Goal: Obtain resource: Obtain resource

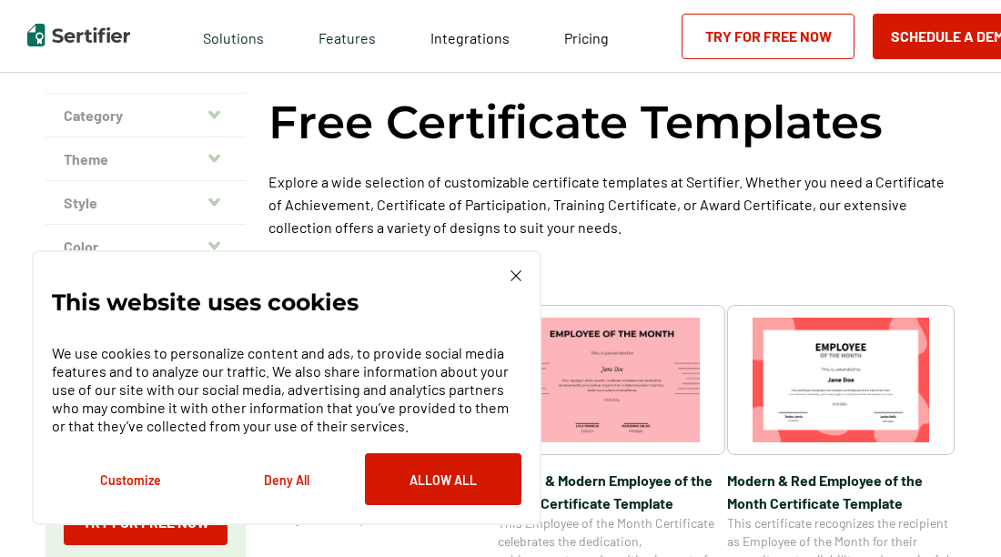
scroll to position [79, 0]
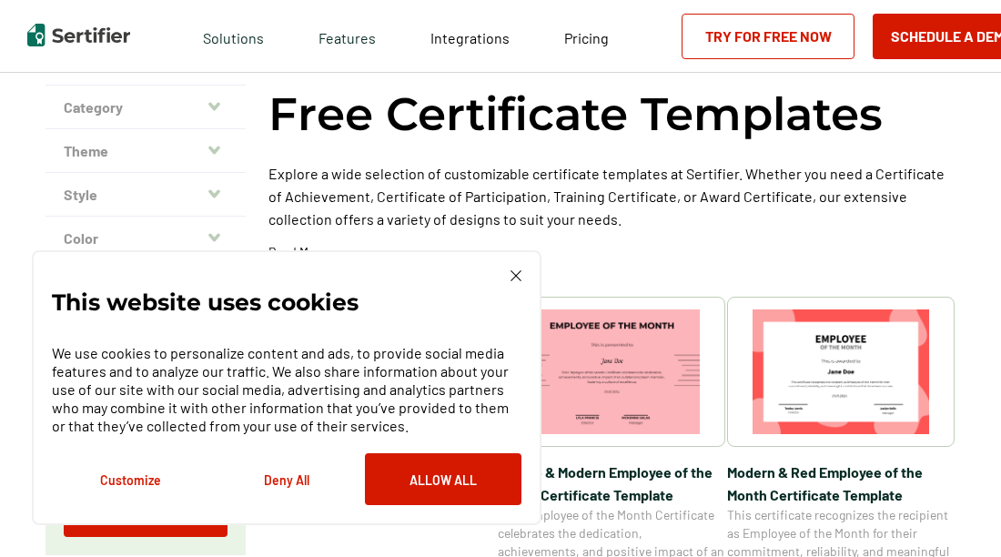
click at [516, 268] on div "This website uses cookies We use cookies to personalize content and ads, to pro…" at bounding box center [286, 387] width 509 height 275
click at [508, 273] on div "This website uses cookies We use cookies to personalize content and ads, to pro…" at bounding box center [286, 387] width 469 height 235
click at [517, 271] on img at bounding box center [515, 275] width 11 height 11
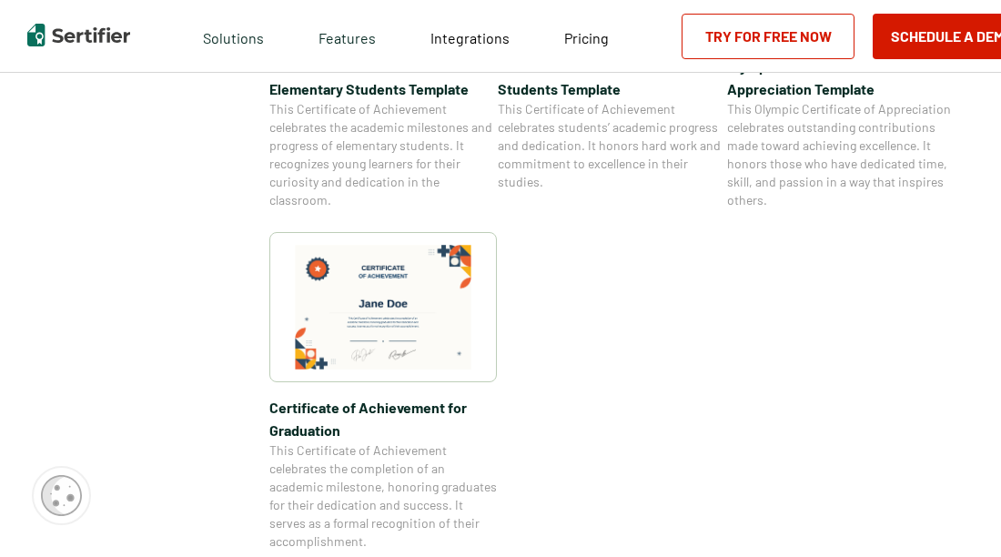
scroll to position [1780, 0]
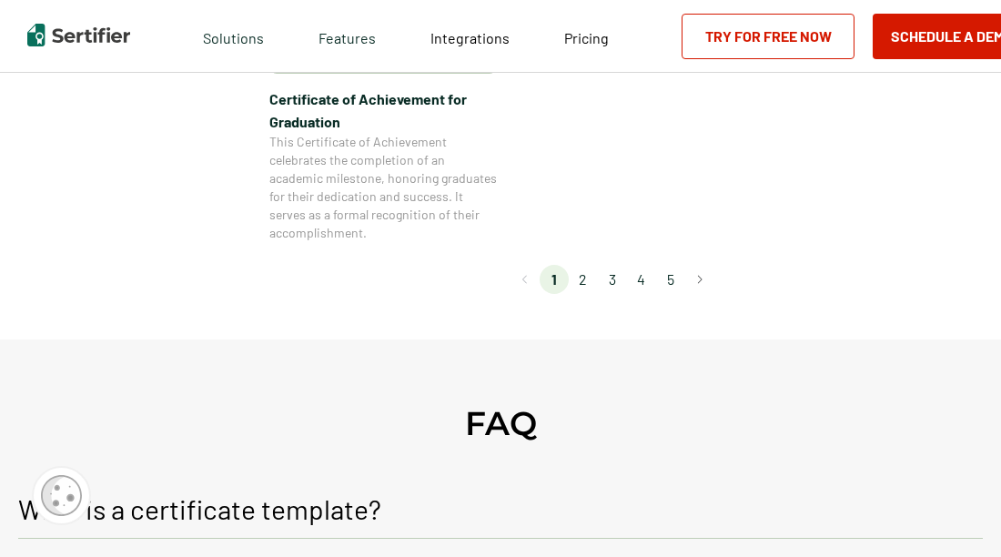
click at [586, 273] on li "2" at bounding box center [583, 279] width 29 height 29
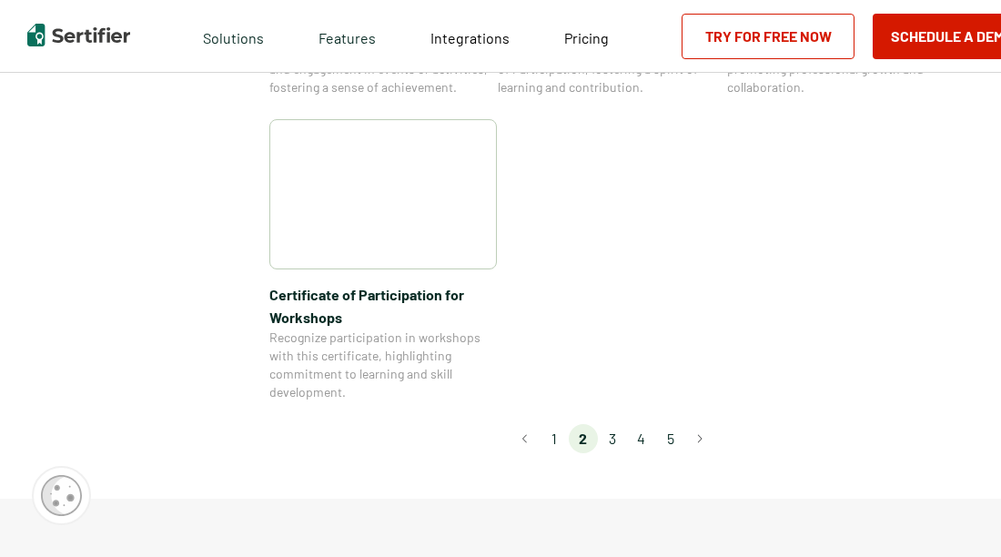
scroll to position [1668, 0]
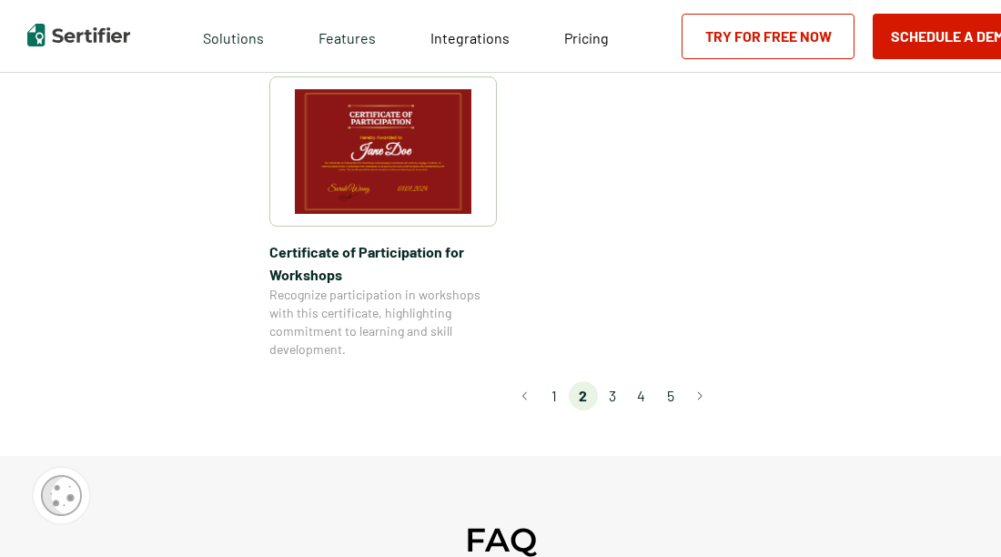
click at [616, 381] on li "3" at bounding box center [612, 395] width 29 height 29
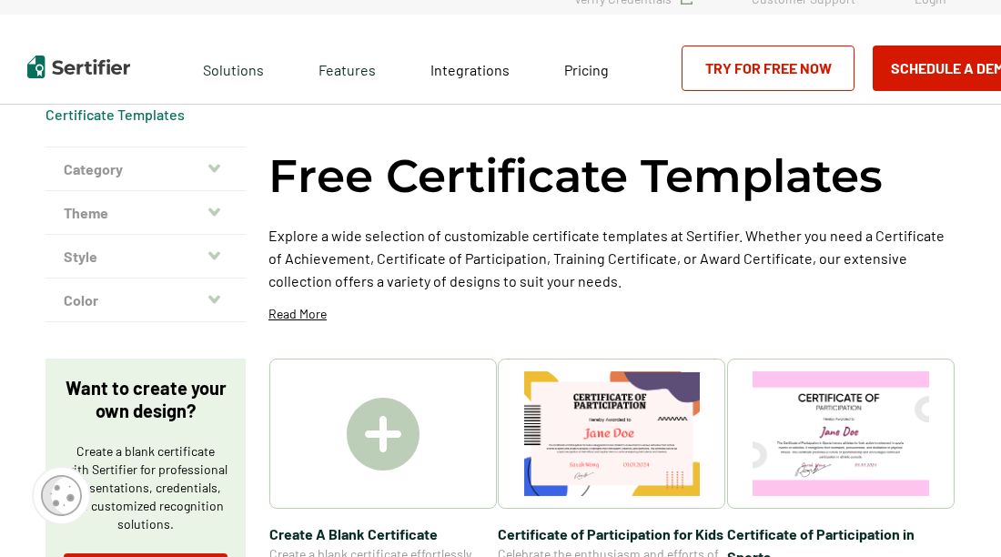
scroll to position [0, 0]
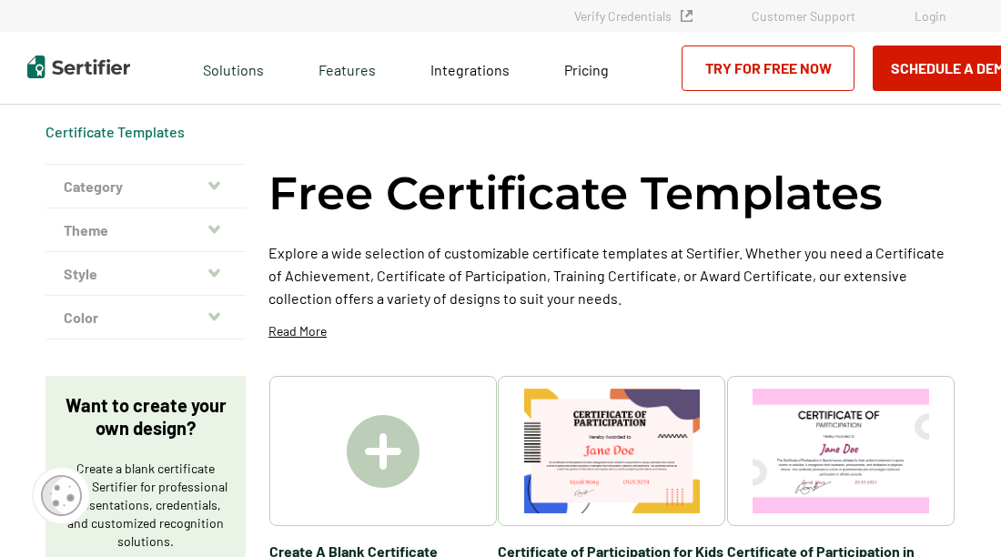
click at [216, 227] on icon "button" at bounding box center [214, 229] width 12 height 8
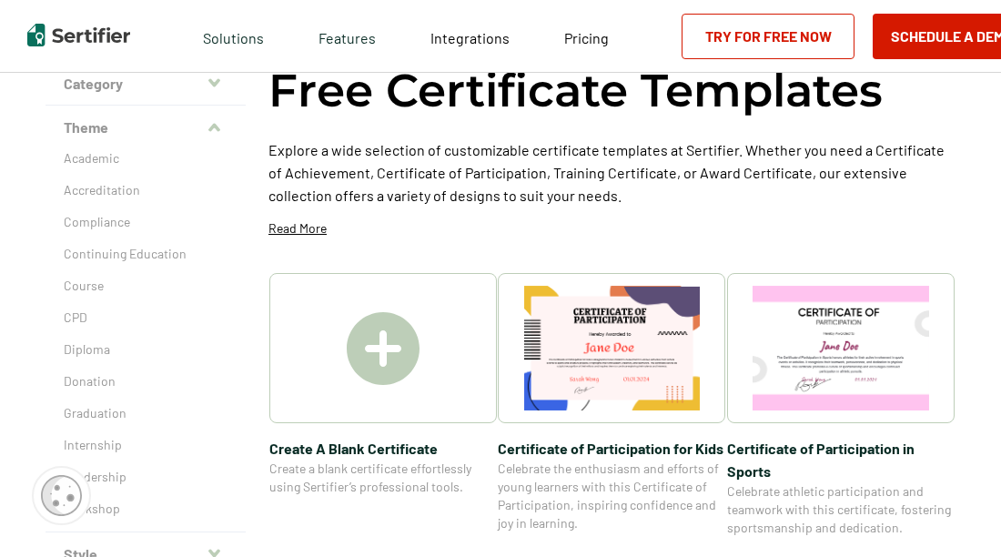
scroll to position [192, 0]
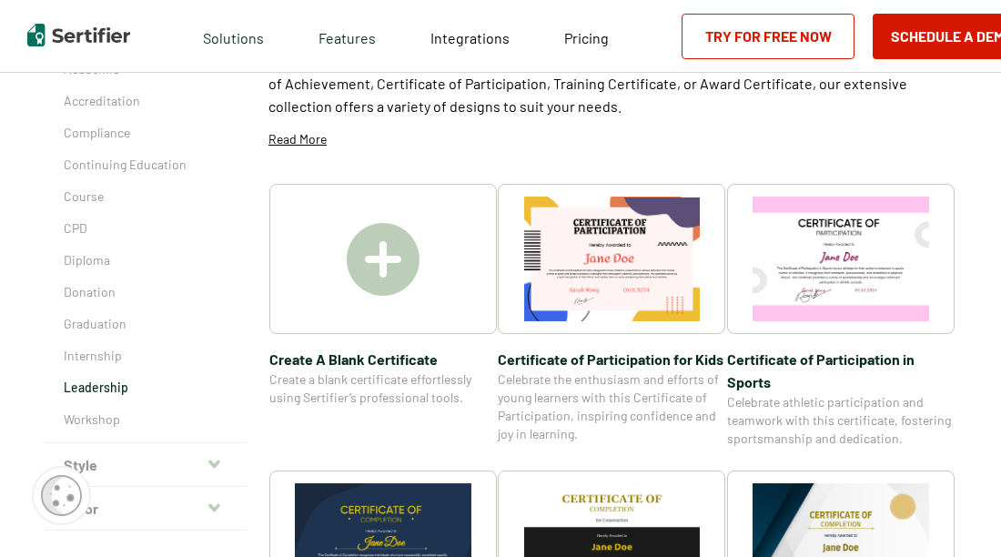
click at [87, 383] on p "Leadership" at bounding box center [146, 387] width 164 height 18
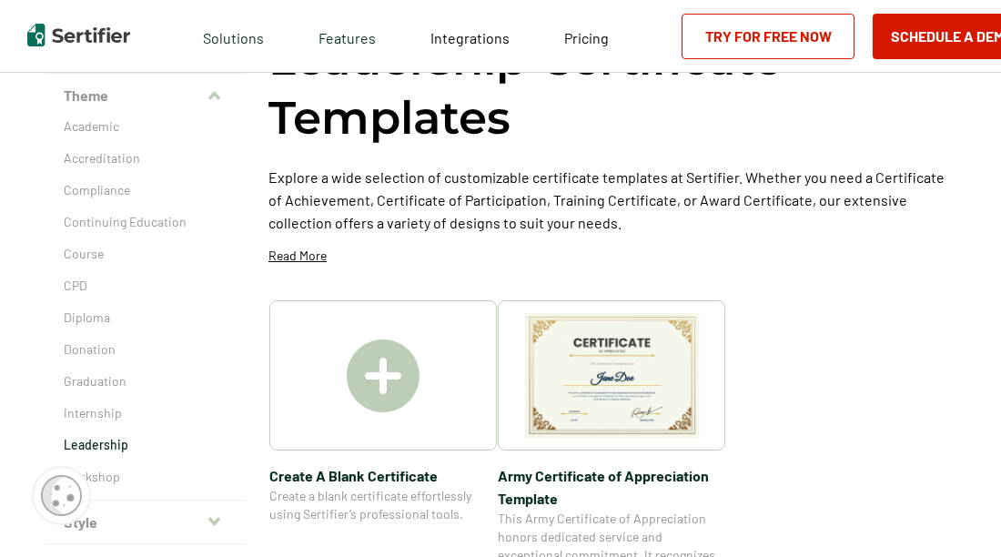
scroll to position [126, 0]
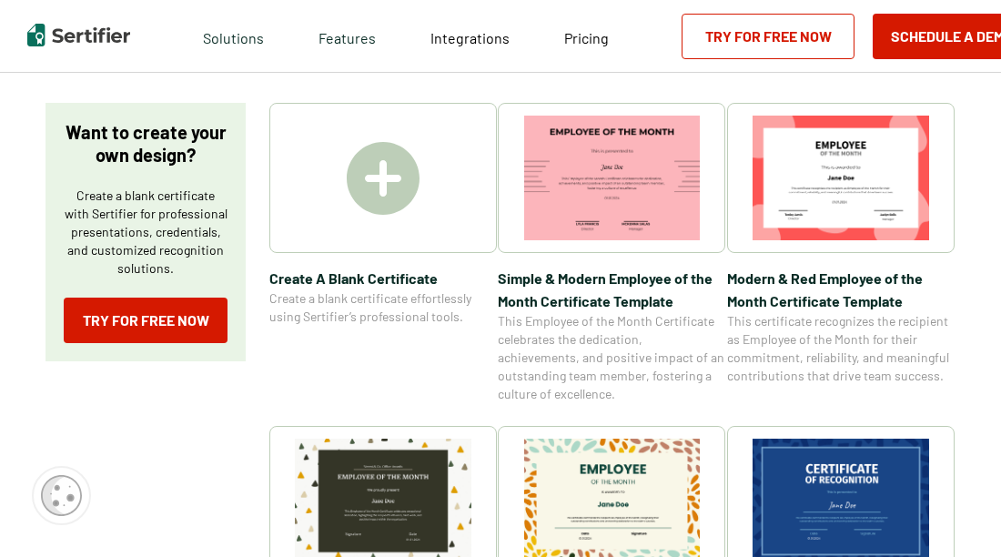
scroll to position [417, 0]
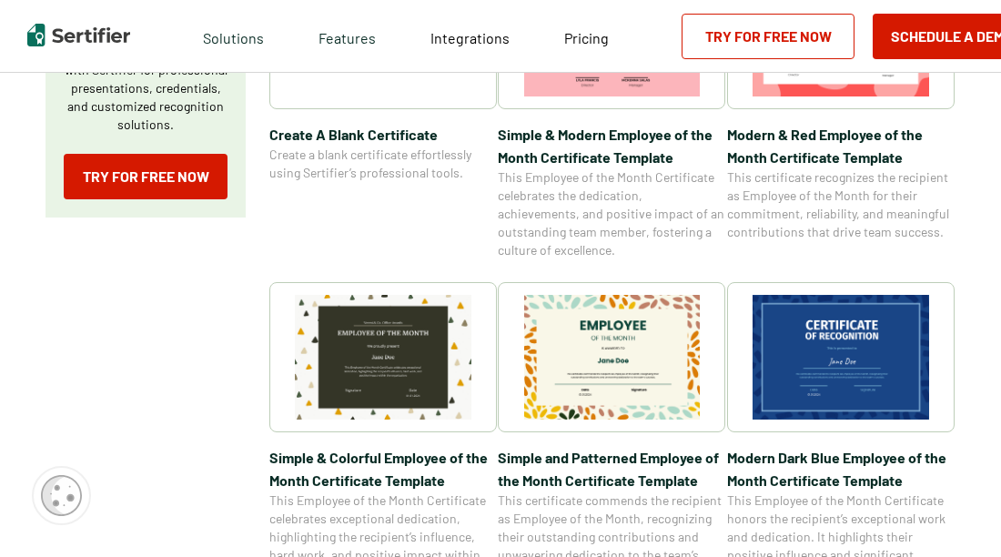
click at [822, 370] on img at bounding box center [840, 357] width 176 height 125
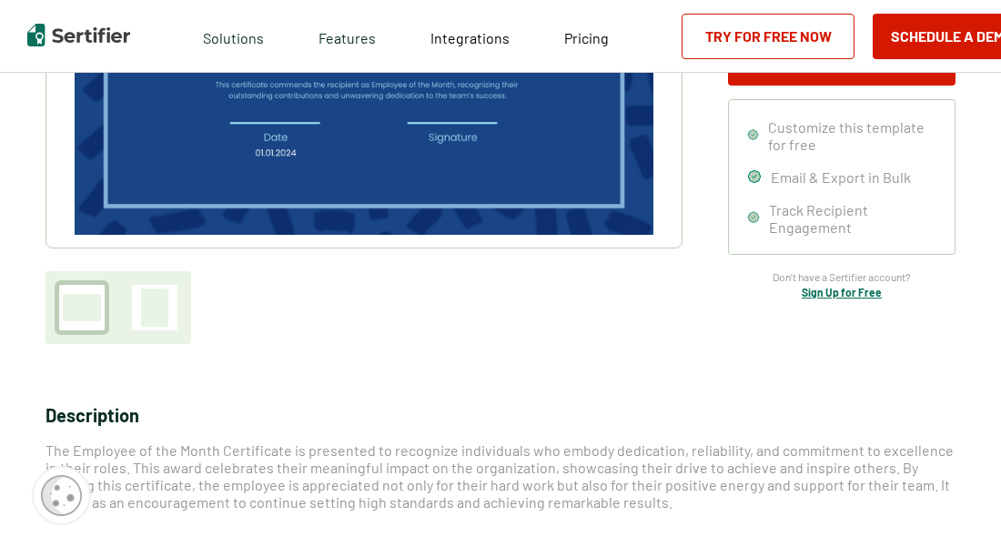
scroll to position [640, 0]
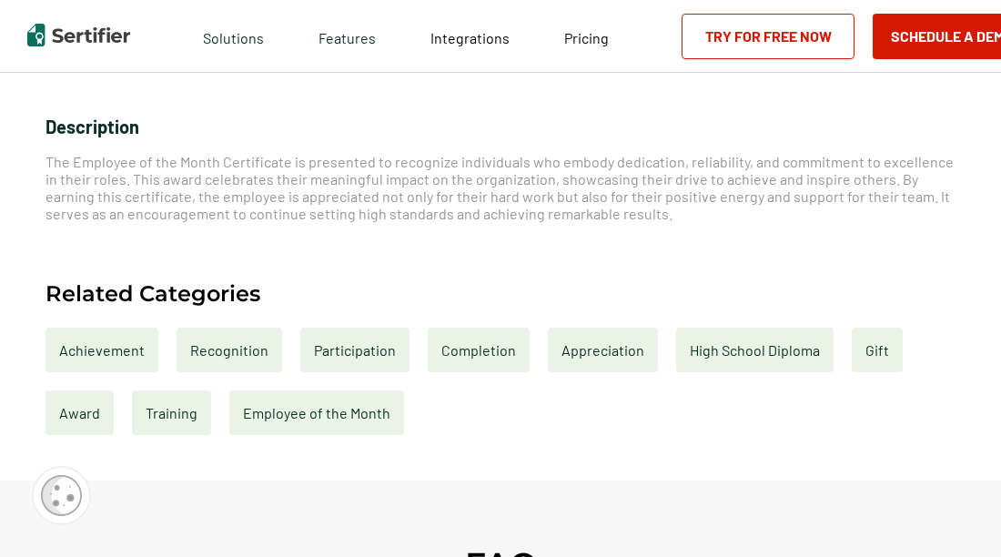
click at [116, 348] on div "Achievement" at bounding box center [101, 349] width 113 height 45
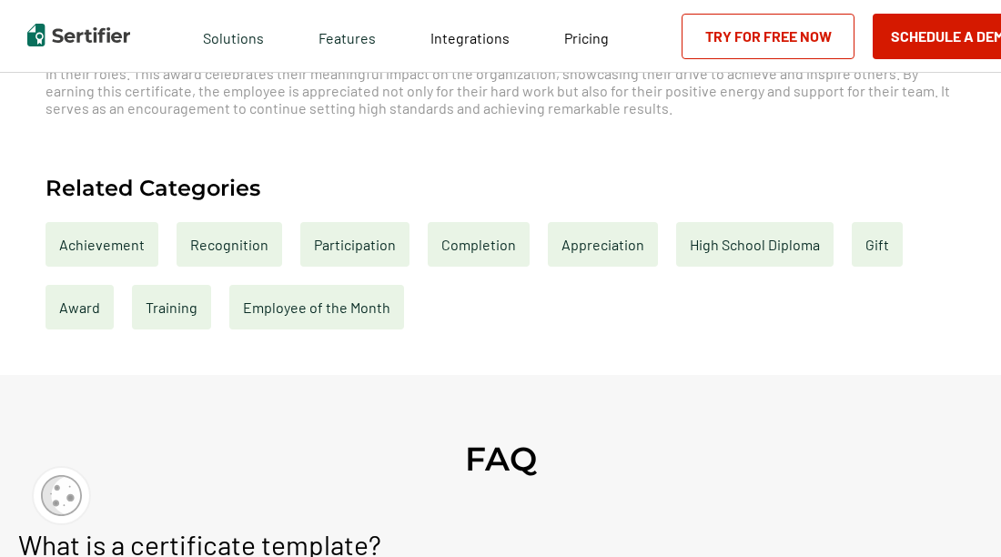
scroll to position [758, 0]
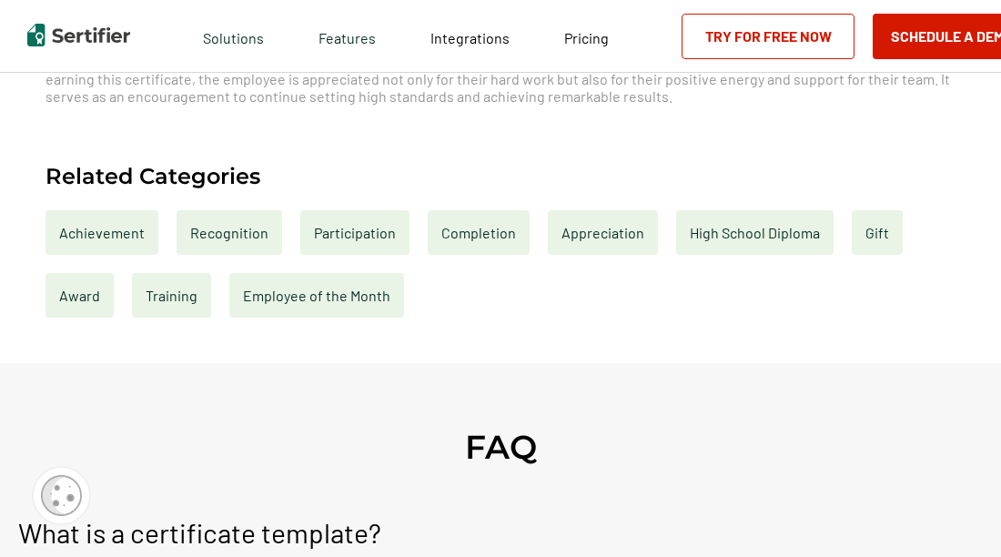
click at [586, 235] on div "Appreciation" at bounding box center [603, 232] width 110 height 45
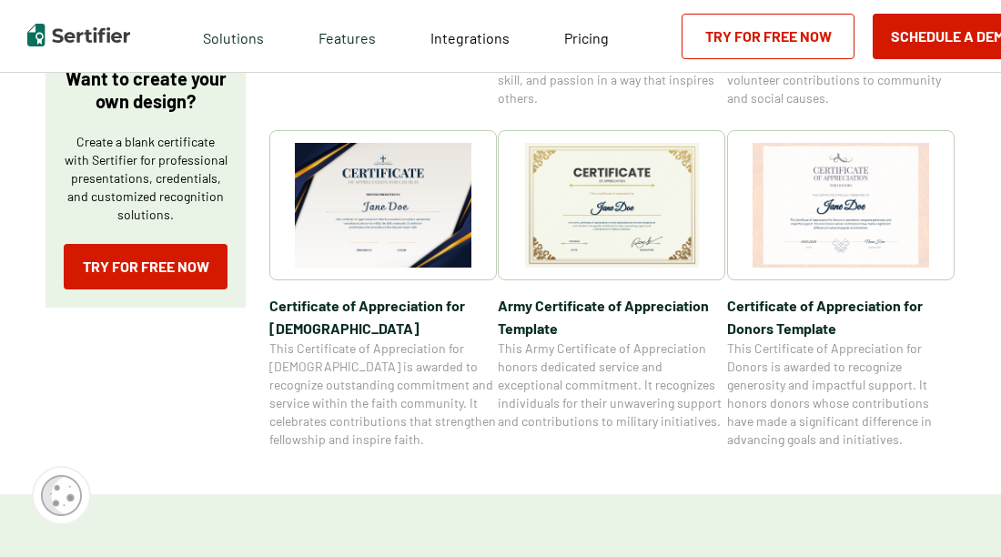
scroll to position [619, 0]
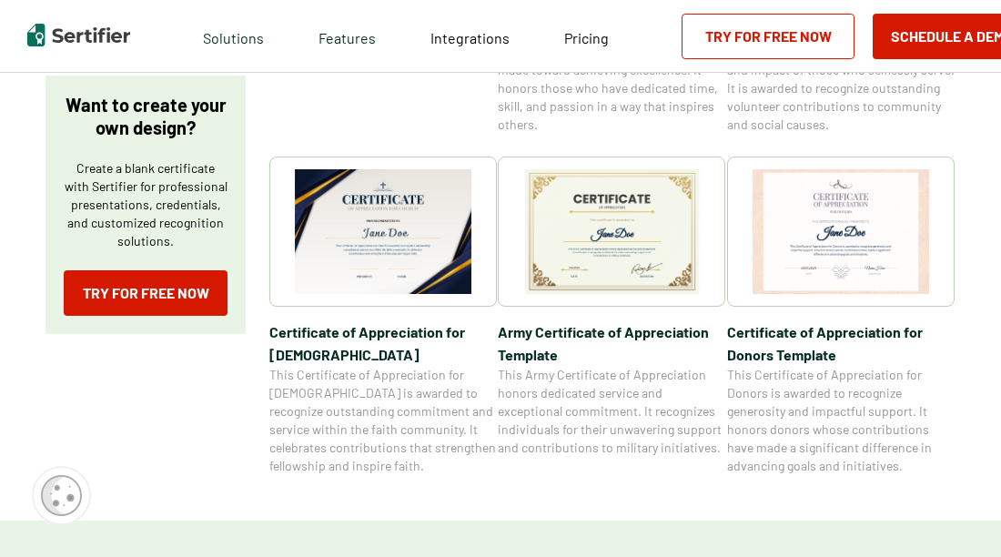
click at [648, 257] on img at bounding box center [612, 231] width 176 height 125
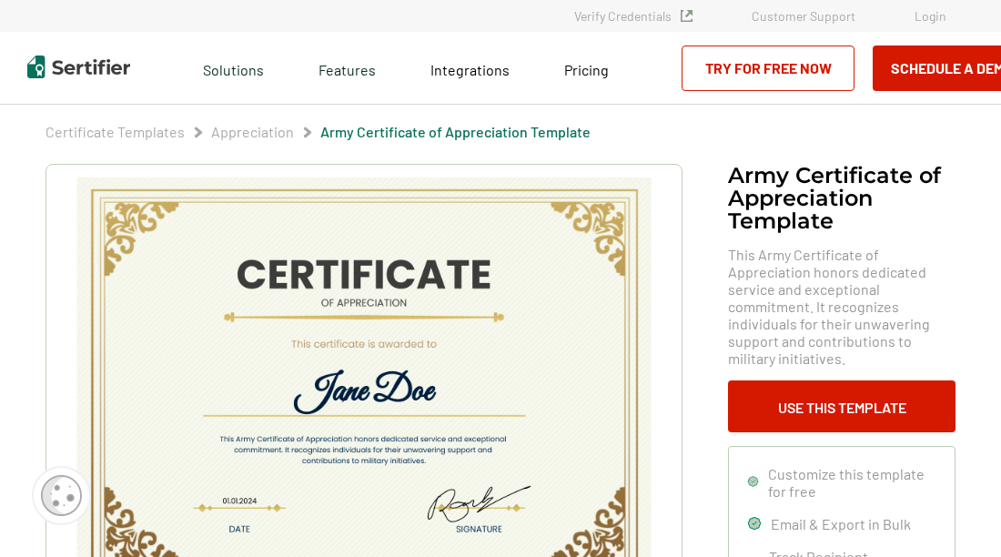
click at [256, 436] on img at bounding box center [364, 381] width 579 height 409
click at [382, 456] on img at bounding box center [364, 381] width 579 height 409
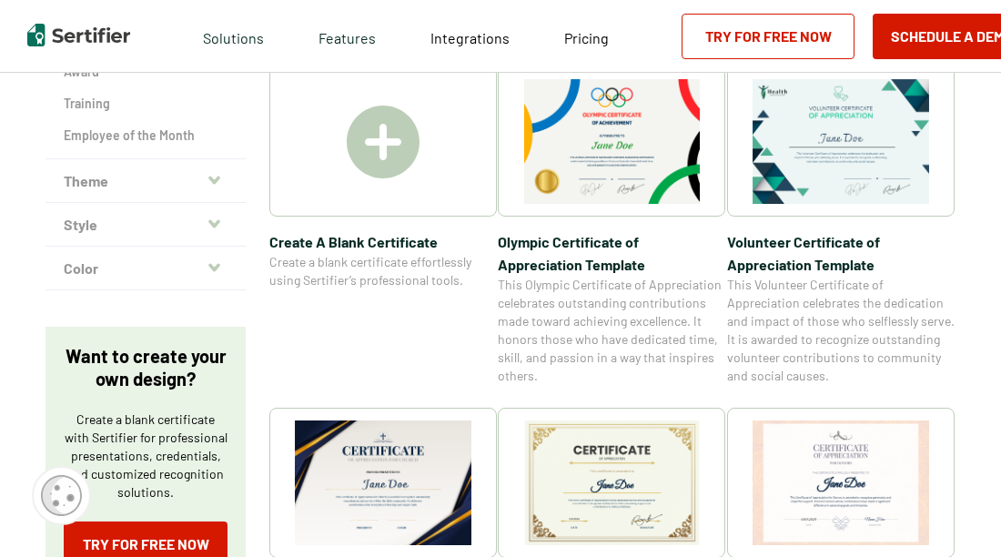
scroll to position [359, 0]
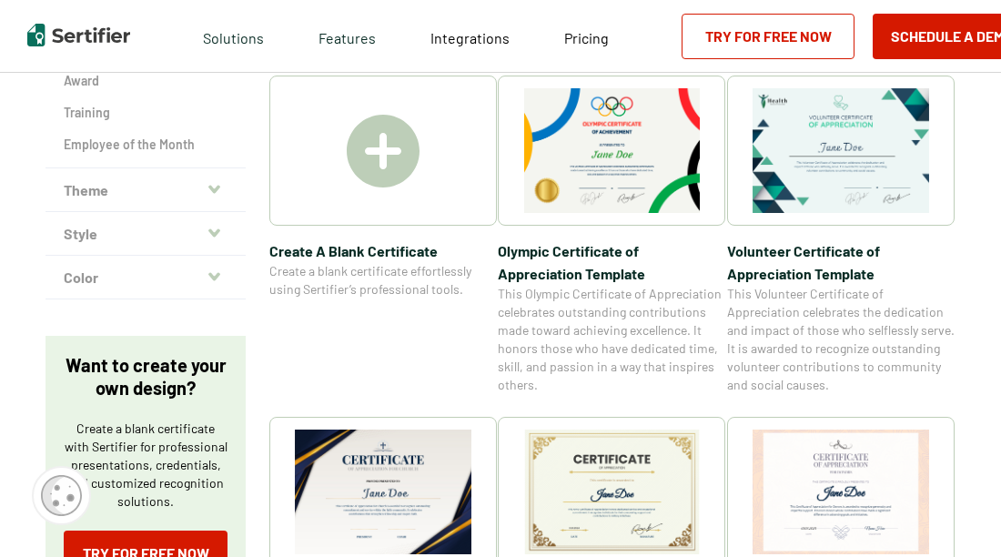
click at [385, 154] on img at bounding box center [383, 151] width 73 height 73
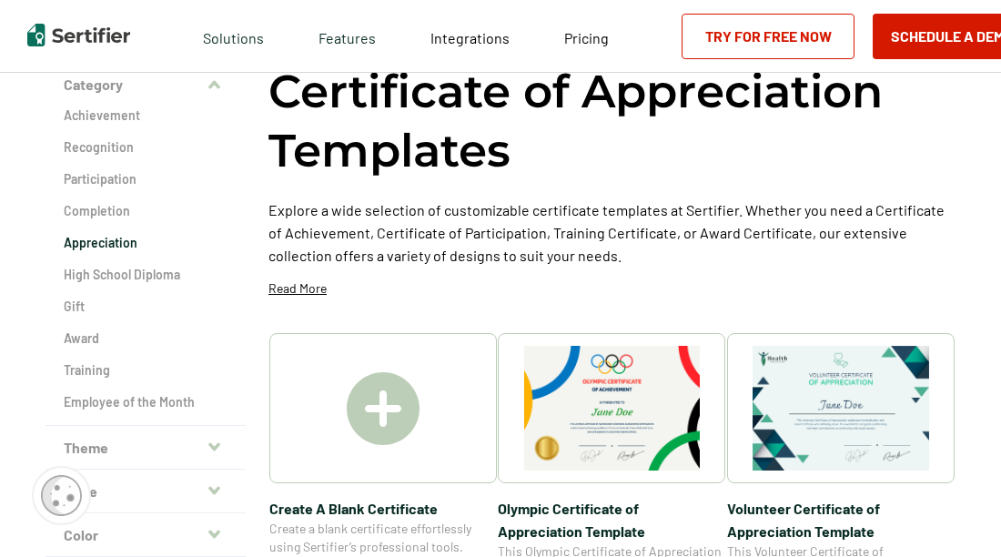
scroll to position [45, 0]
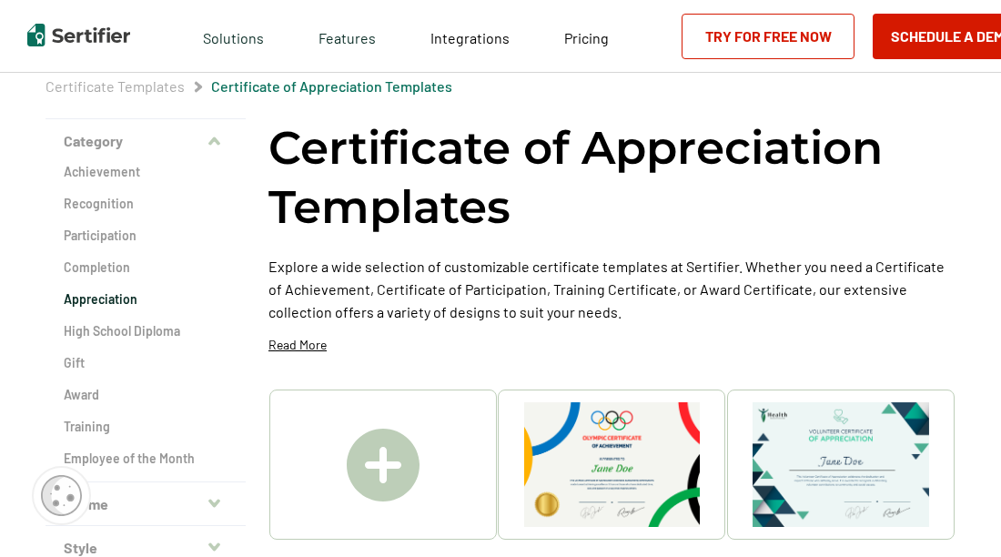
click at [91, 87] on link "Certificate Templates" at bounding box center [114, 85] width 139 height 17
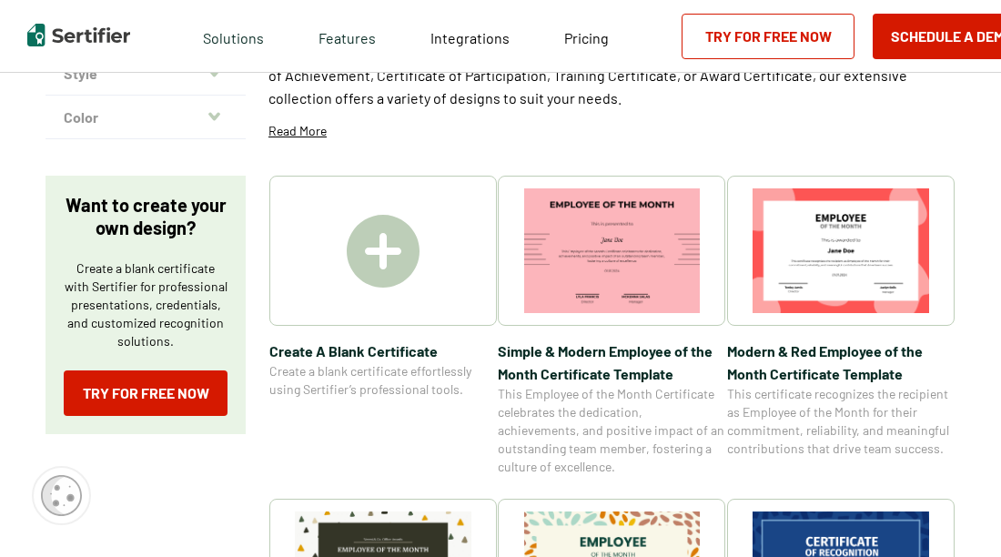
scroll to position [207, 0]
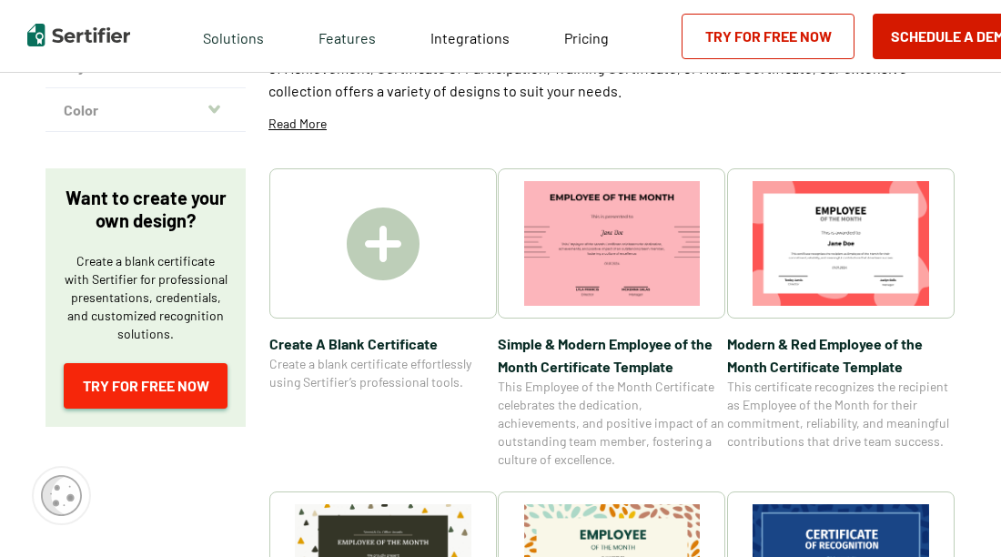
click at [175, 384] on link "Try for Free Now" at bounding box center [146, 385] width 164 height 45
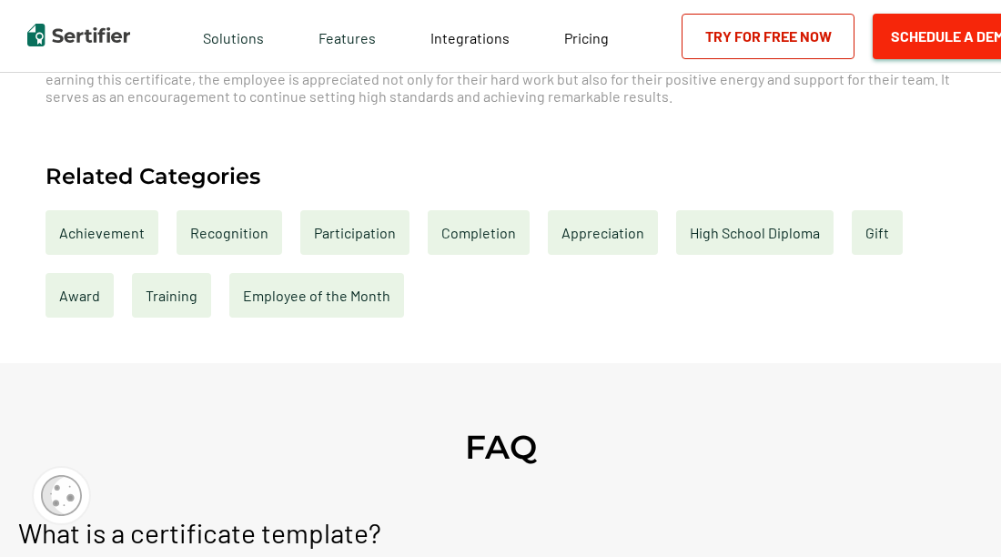
scroll to position [317, 0]
